Goal: Transaction & Acquisition: Book appointment/travel/reservation

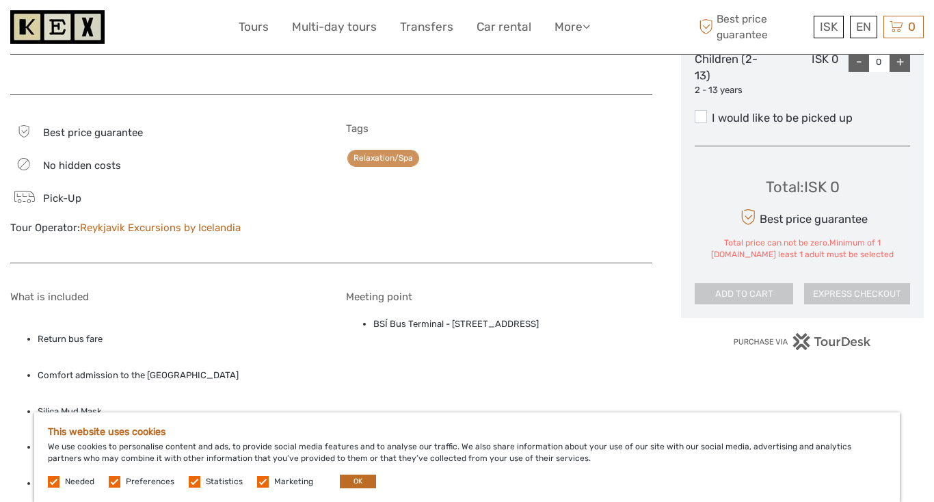
scroll to position [692, 0]
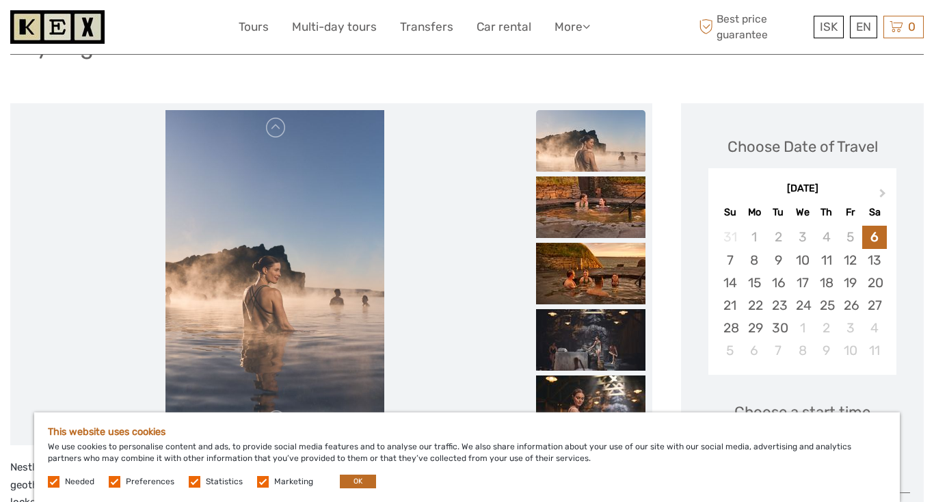
scroll to position [126, 0]
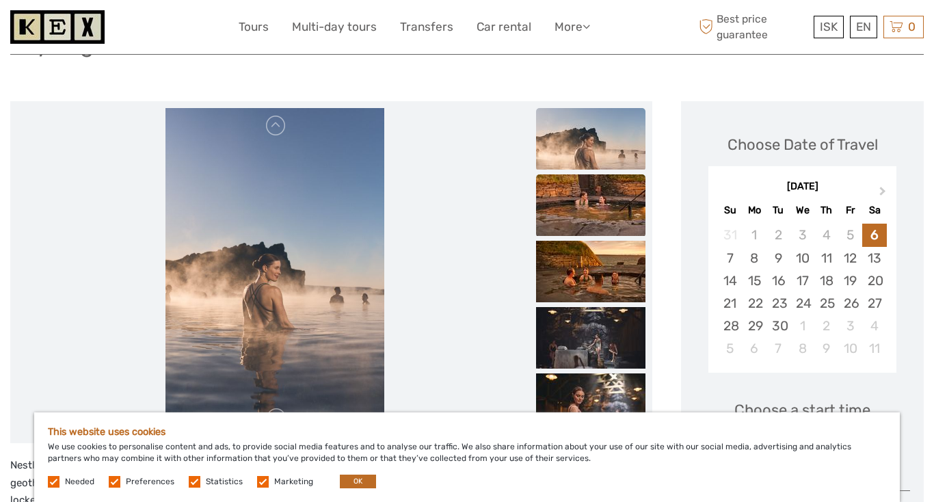
click at [579, 213] on img at bounding box center [590, 205] width 109 height 62
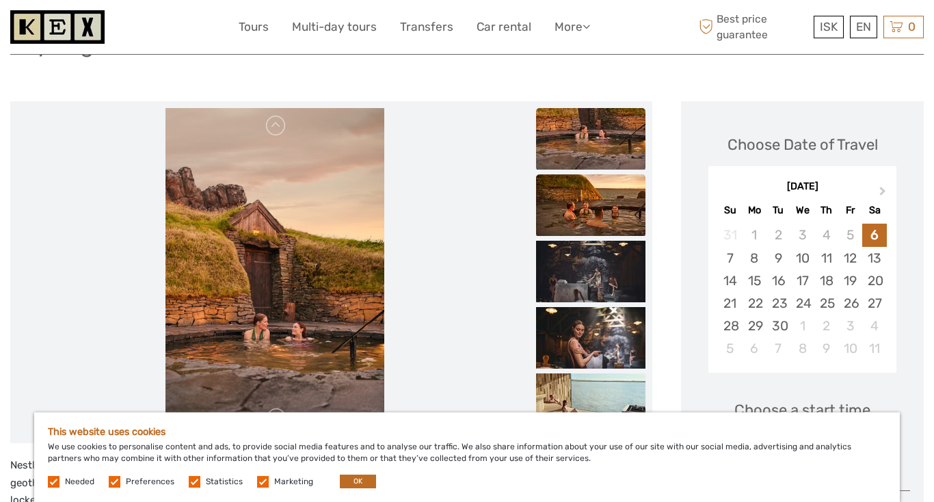
click at [578, 225] on img at bounding box center [590, 205] width 109 height 62
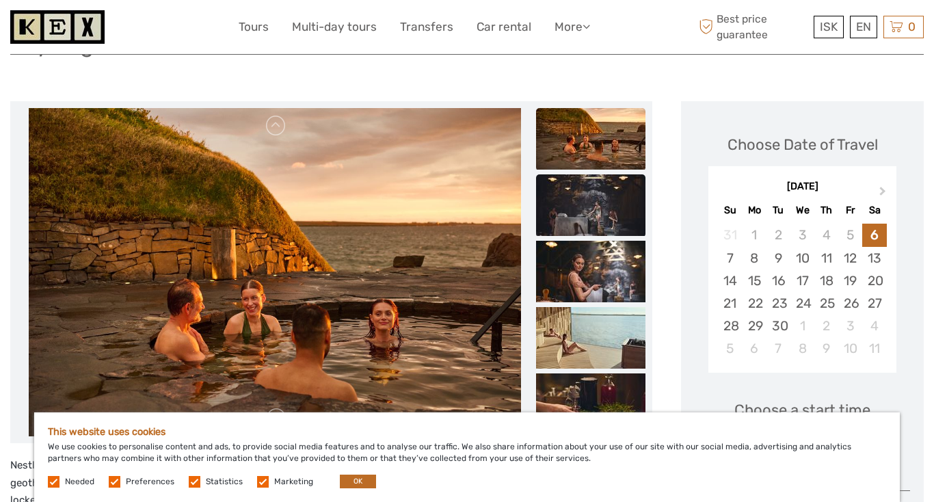
click at [577, 228] on img at bounding box center [590, 205] width 109 height 62
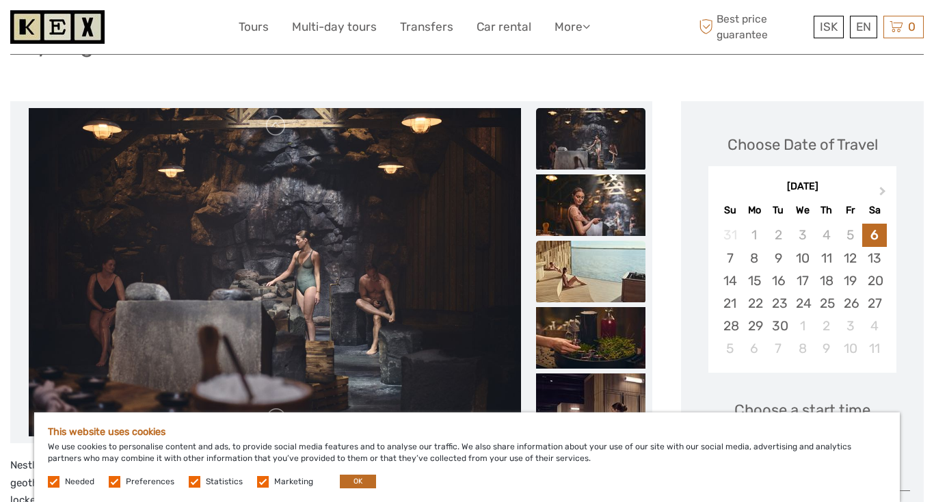
click at [575, 243] on img at bounding box center [590, 272] width 109 height 62
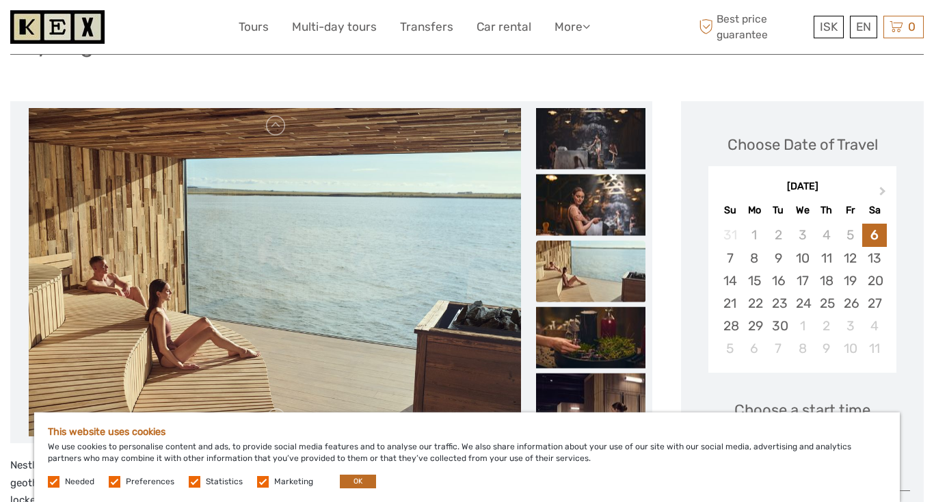
click at [575, 250] on img at bounding box center [590, 272] width 109 height 62
click at [568, 319] on img at bounding box center [590, 338] width 109 height 62
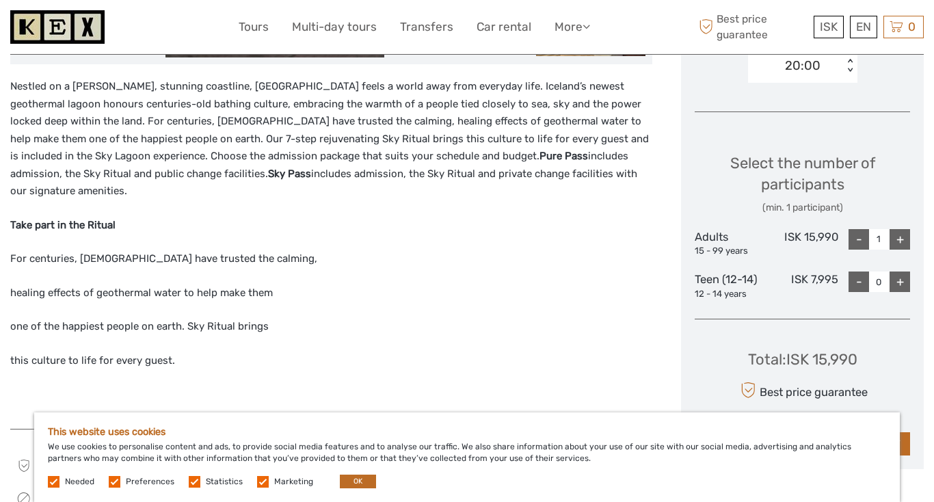
scroll to position [518, 0]
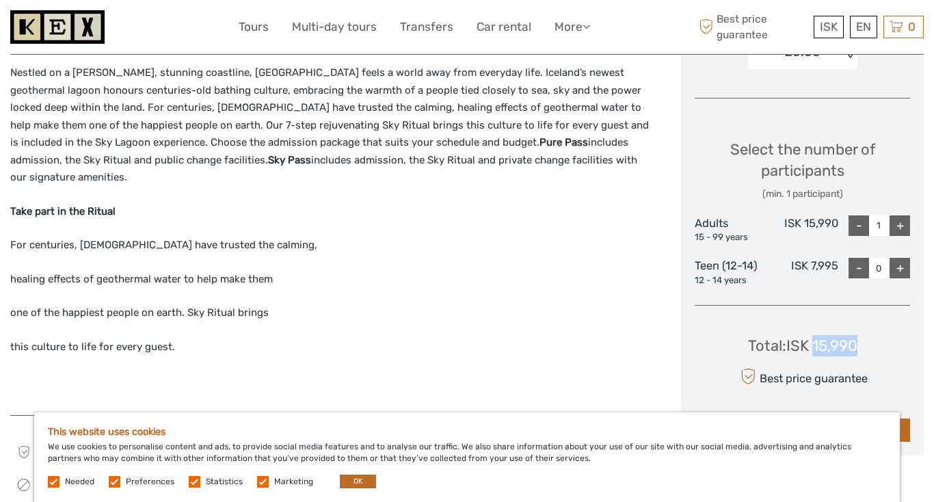
drag, startPoint x: 857, startPoint y: 342, endPoint x: 815, endPoint y: 338, distance: 42.6
click at [815, 338] on div "Total : ISK 15,990" at bounding box center [802, 345] width 109 height 21
copy div "15,990"
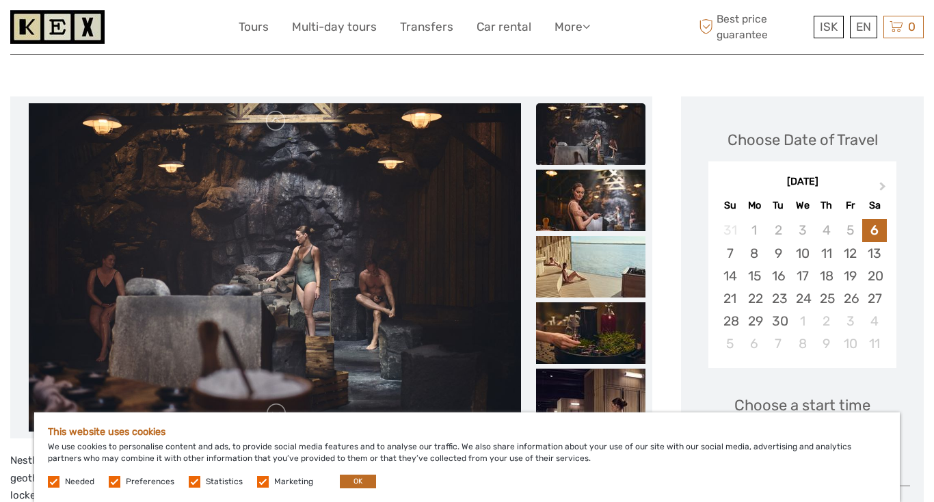
scroll to position [182, 0]
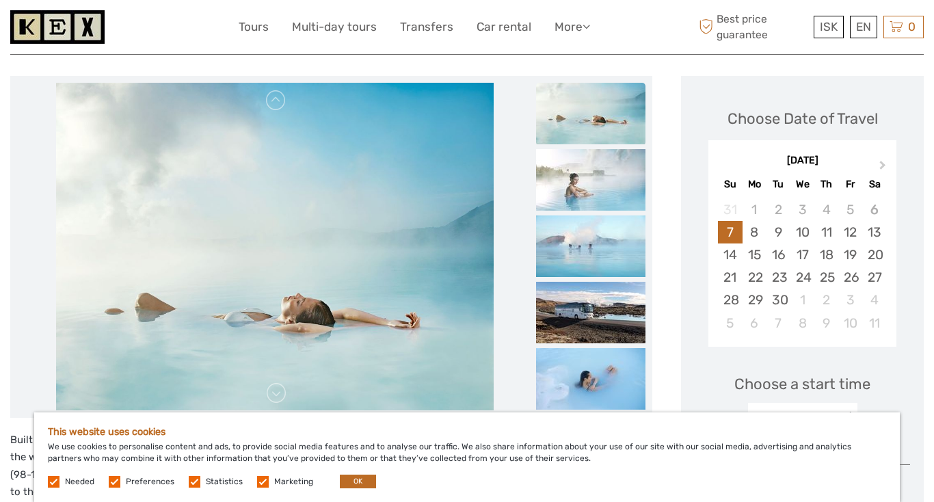
scroll to position [159, 0]
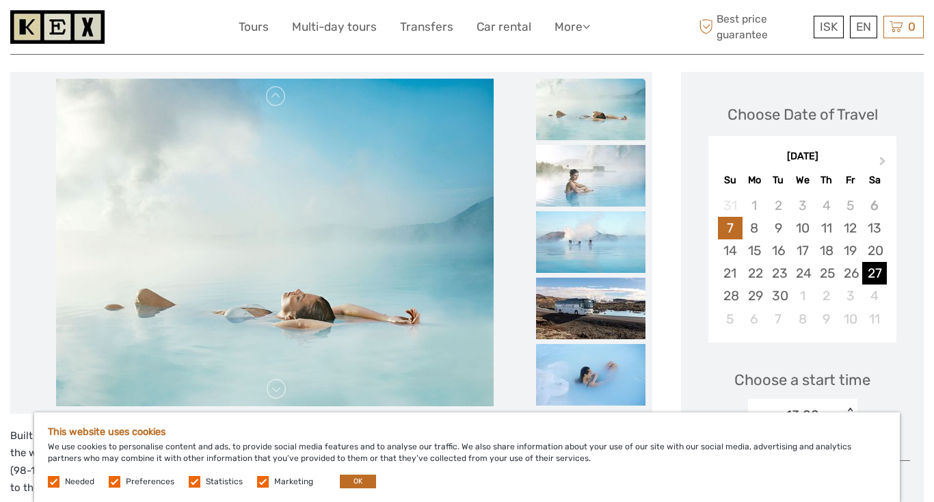
click at [865, 269] on div "27" at bounding box center [874, 273] width 24 height 23
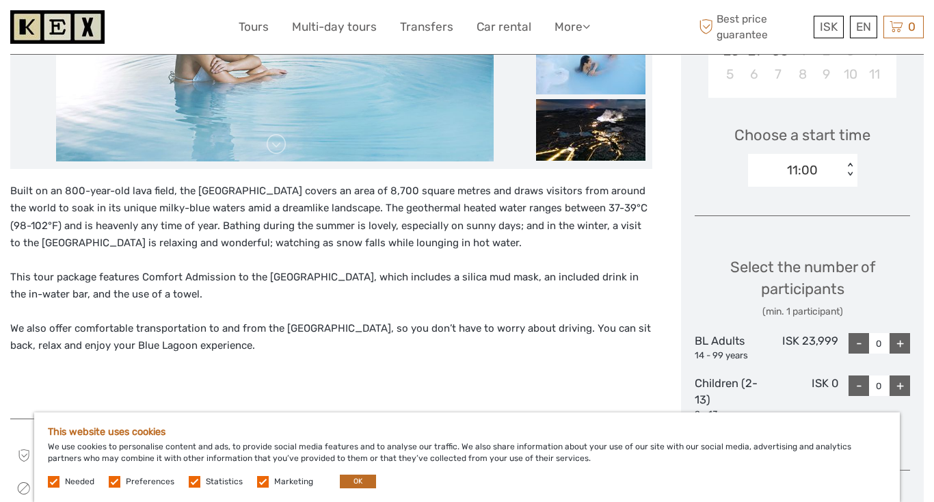
scroll to position [405, 0]
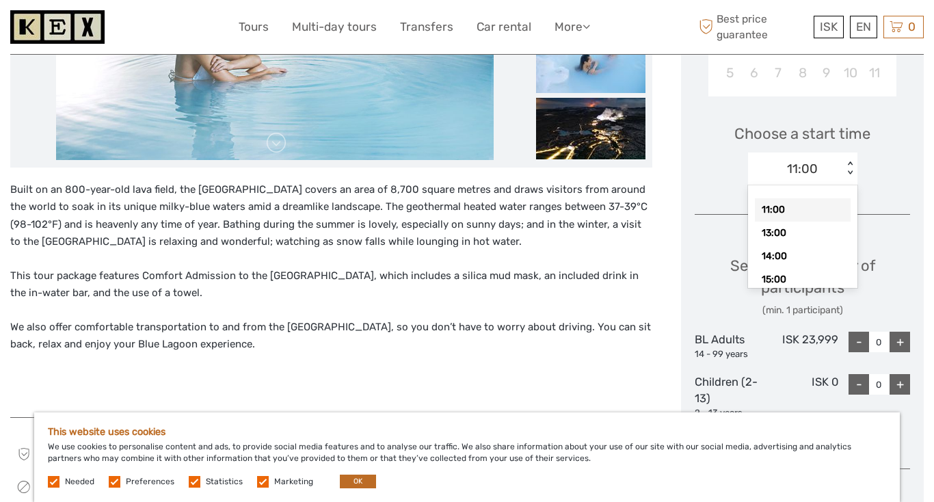
click at [801, 169] on div "11:00" at bounding box center [802, 169] width 31 height 18
click at [780, 279] on div "15:00" at bounding box center [802, 279] width 96 height 23
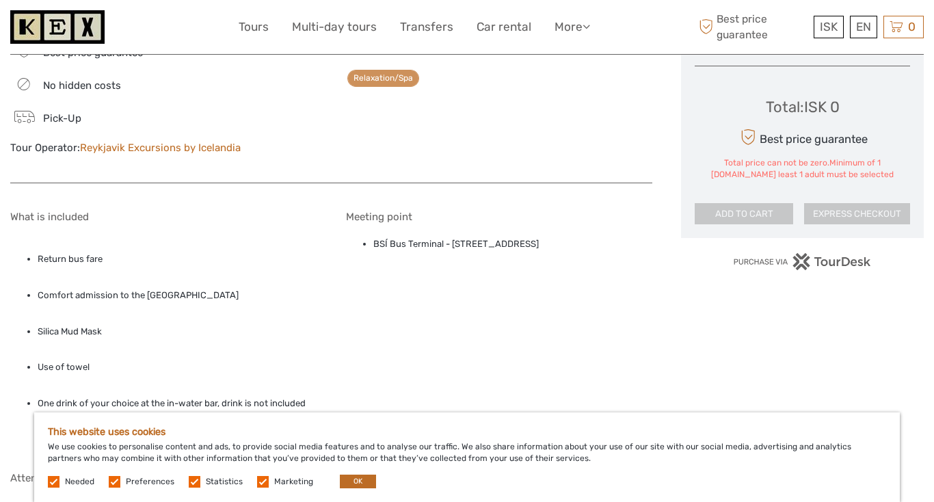
scroll to position [828, 0]
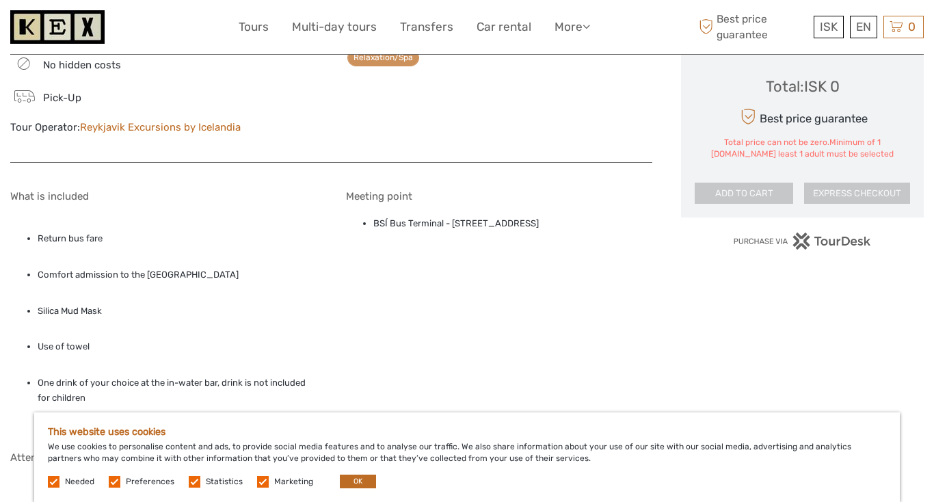
drag, startPoint x: 596, startPoint y: 224, endPoint x: 371, endPoint y: 221, distance: 224.9
click at [371, 221] on ul "BSÍ Bus Terminal - [STREET_ADDRESS]" at bounding box center [499, 223] width 307 height 15
copy li "BSÍ Bus Terminal - [STREET_ADDRESS]"
